Goal: Ask a question

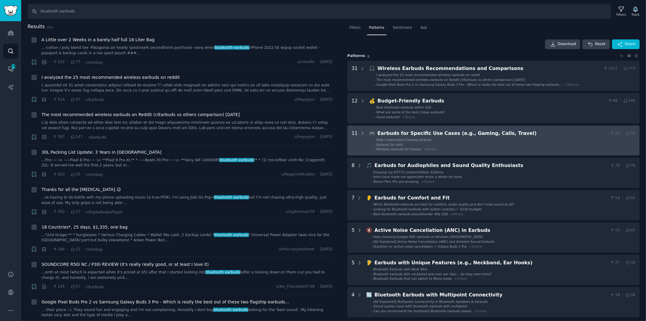
click at [449, 147] on li "- Wireless earbuds for movies + 8 more" at bounding box center [504, 149] width 261 height 4
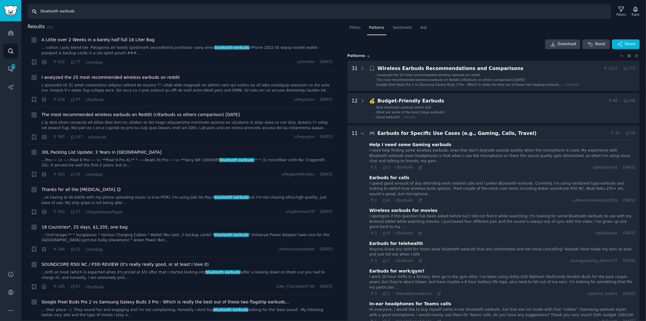
click at [196, 13] on input "bluetooth earbuds" at bounding box center [319, 11] width 583 height 15
type input "w"
click at [401, 26] on span "Sentiment" at bounding box center [402, 27] width 19 height 5
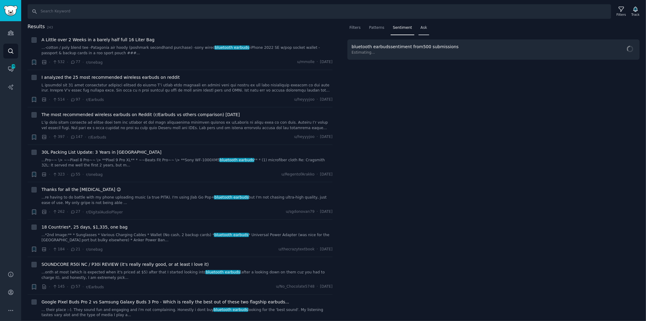
click at [418, 24] on div "Ask" at bounding box center [423, 29] width 11 height 12
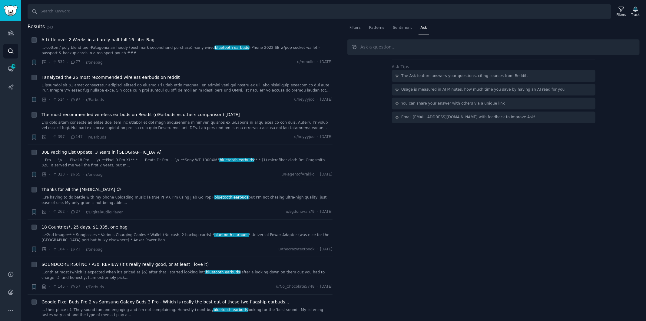
click at [447, 46] on input "text" at bounding box center [493, 46] width 292 height 15
type input "F"
type input "If I were to write a informational post about bluetooth earbuds based on the ma…"
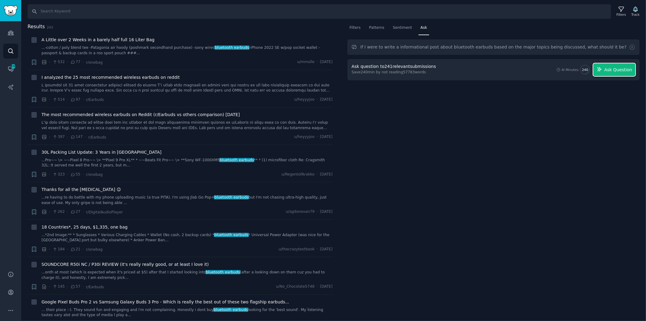
click at [614, 70] on span "Ask Question" at bounding box center [618, 70] width 28 height 6
